Goal: Task Accomplishment & Management: Manage account settings

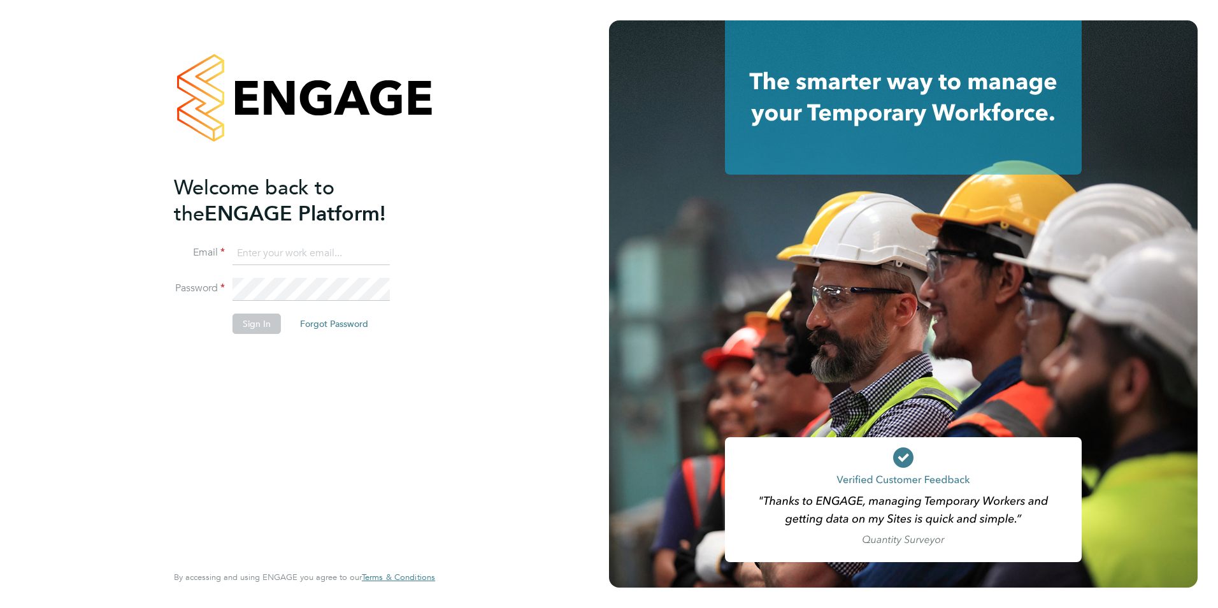
type input "[EMAIL_ADDRESS][DOMAIN_NAME]"
click at [253, 322] on button "Sign In" at bounding box center [257, 324] width 48 height 20
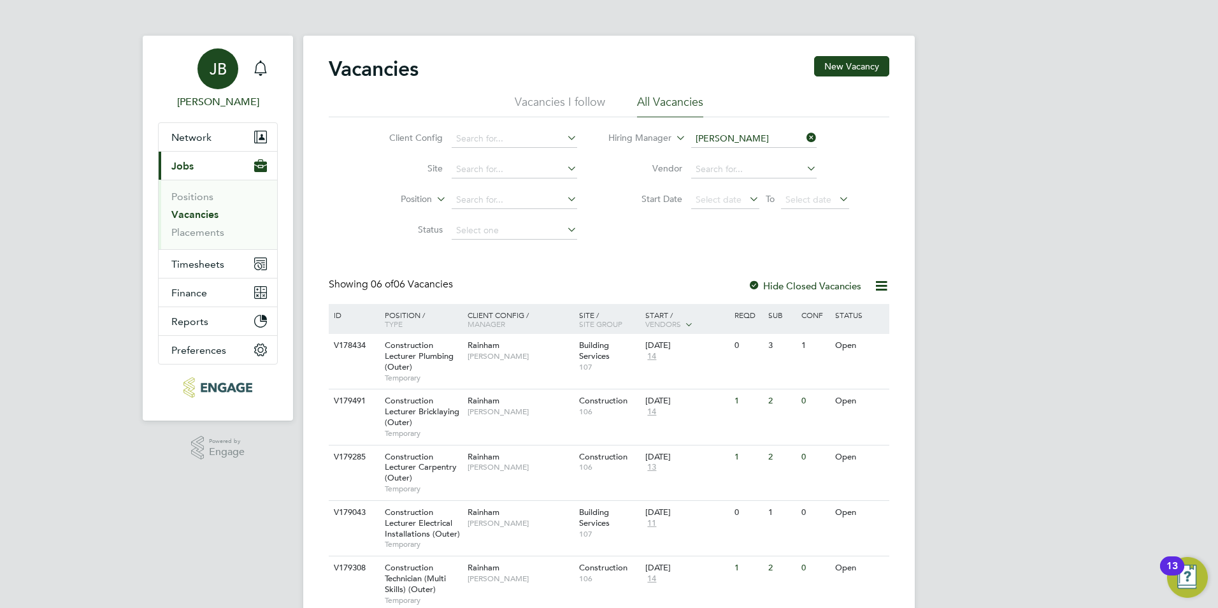
drag, startPoint x: 255, startPoint y: 64, endPoint x: 243, endPoint y: 66, distance: 11.6
click at [255, 64] on icon "Main navigation" at bounding box center [260, 68] width 15 height 15
